Goal: Information Seeking & Learning: Learn about a topic

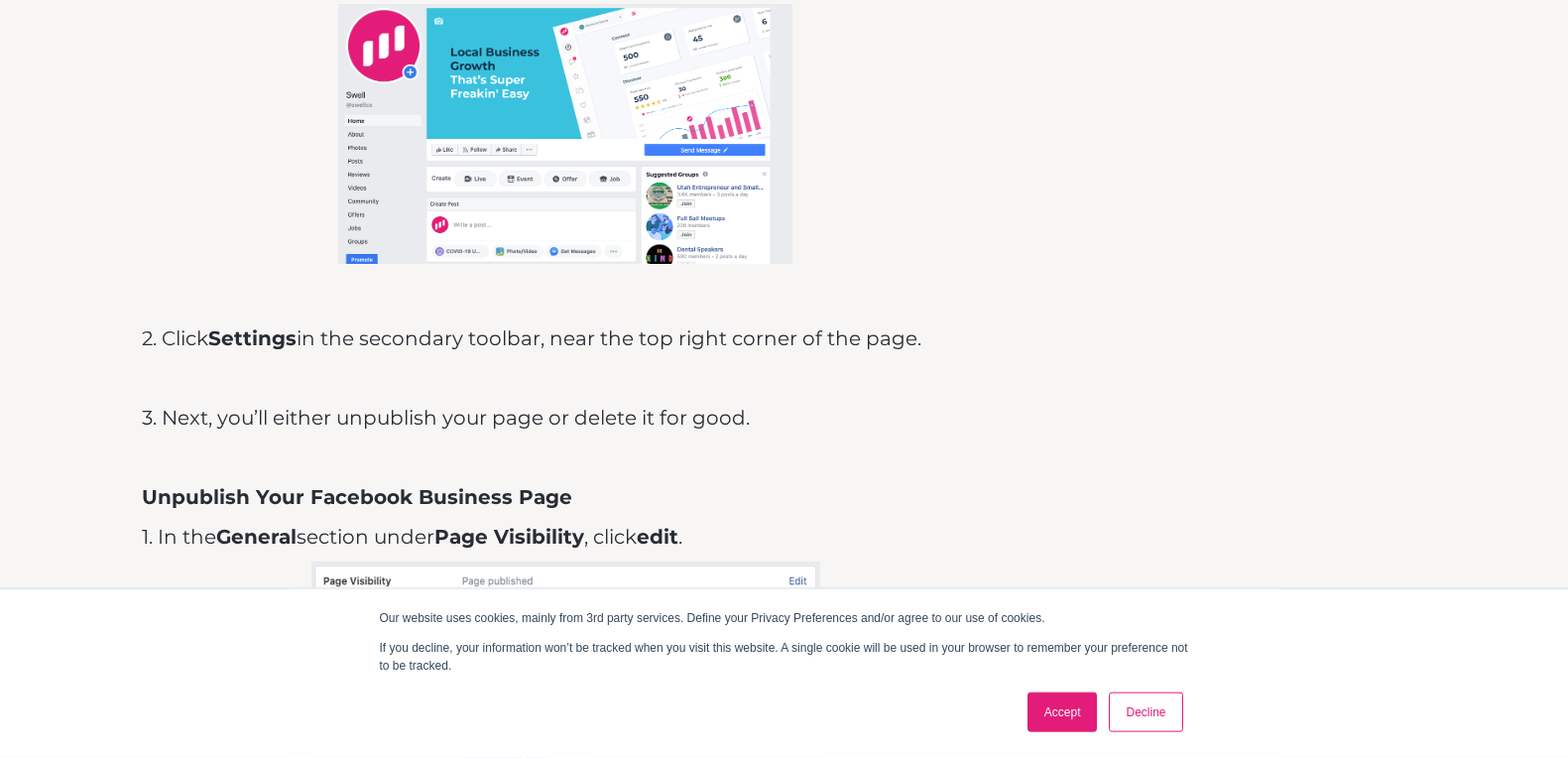
scroll to position [3075, 0]
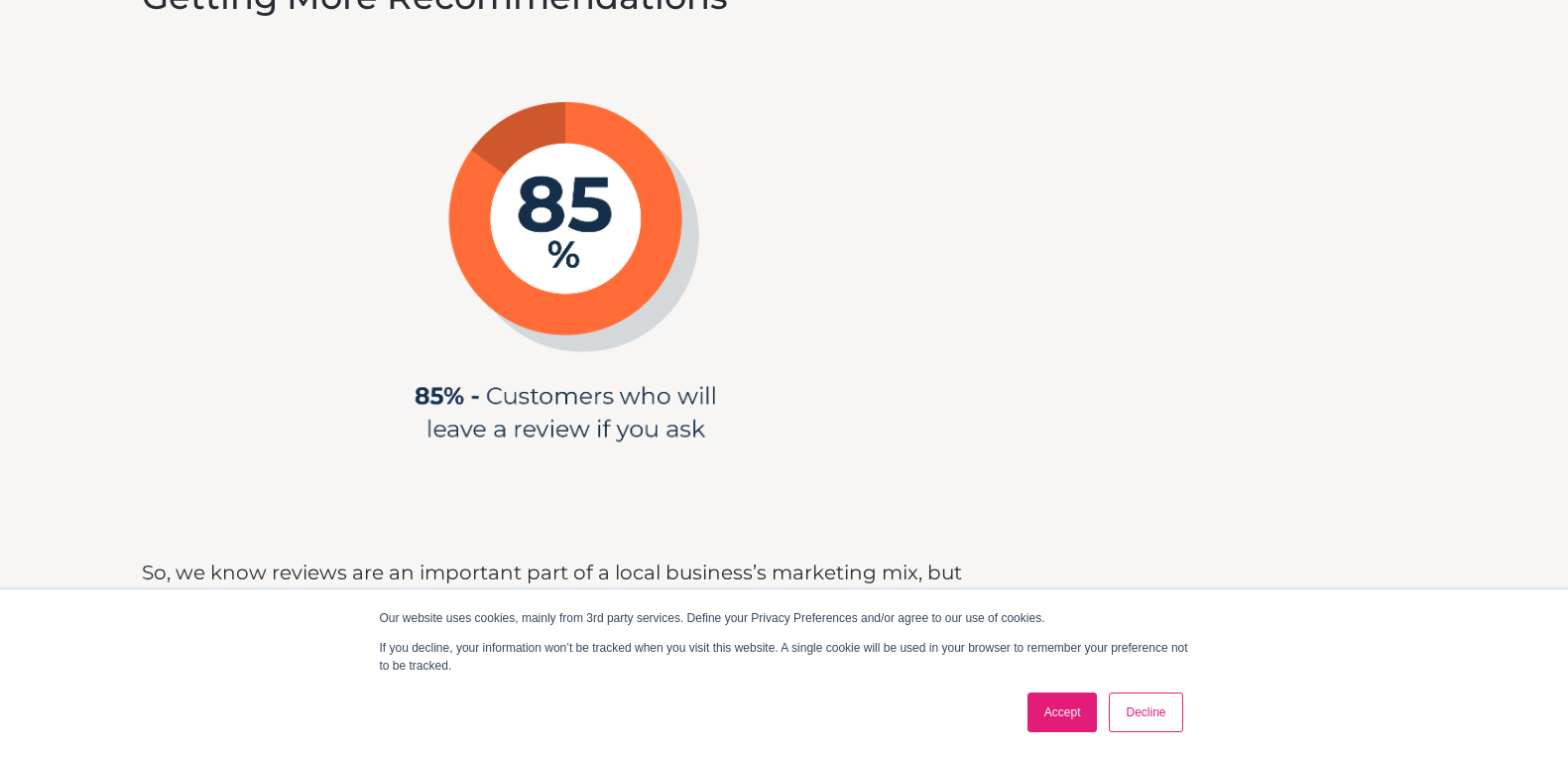
scroll to position [7203, 0]
